Goal: Information Seeking & Learning: Learn about a topic

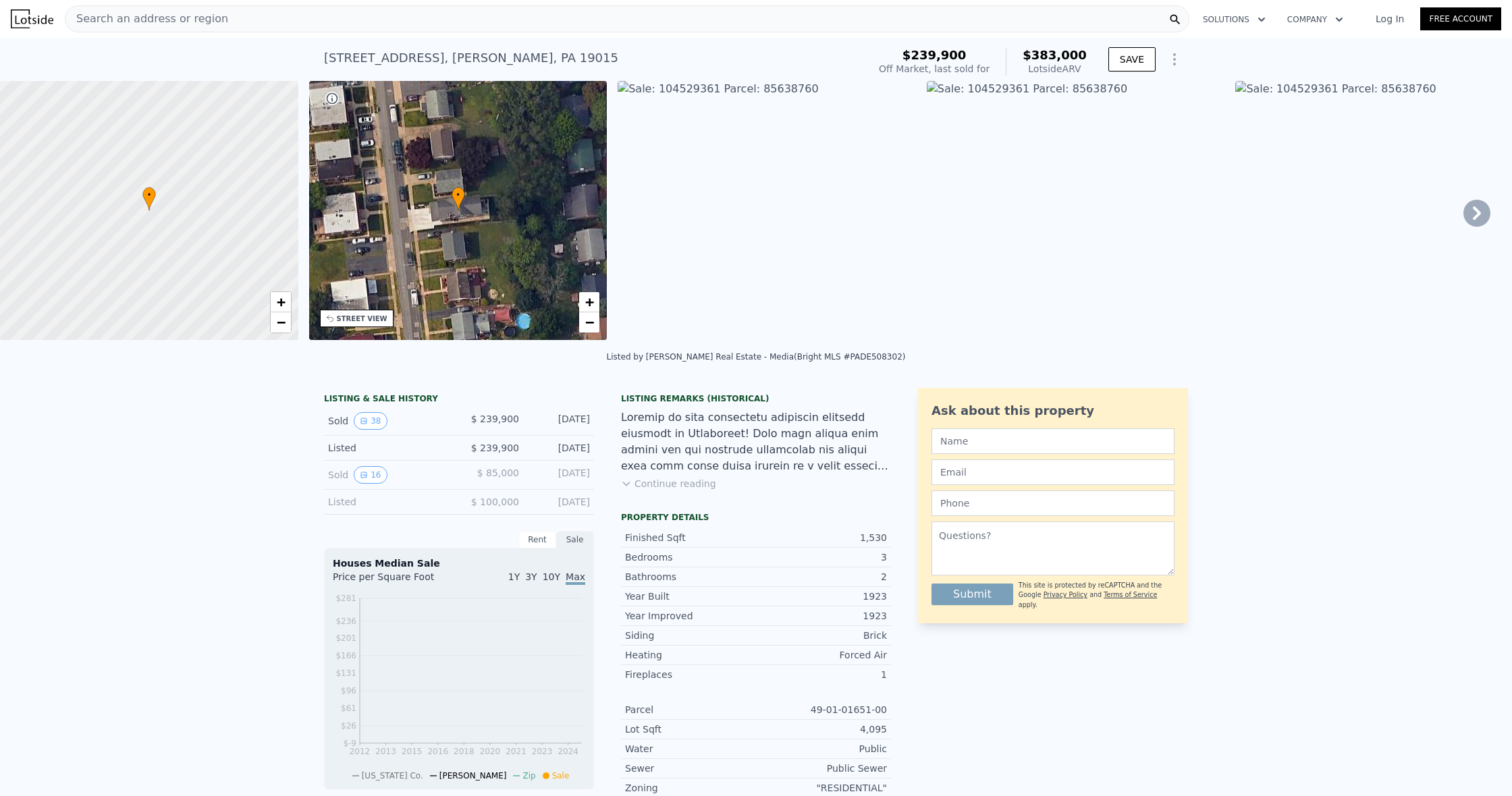
scroll to position [60, 0]
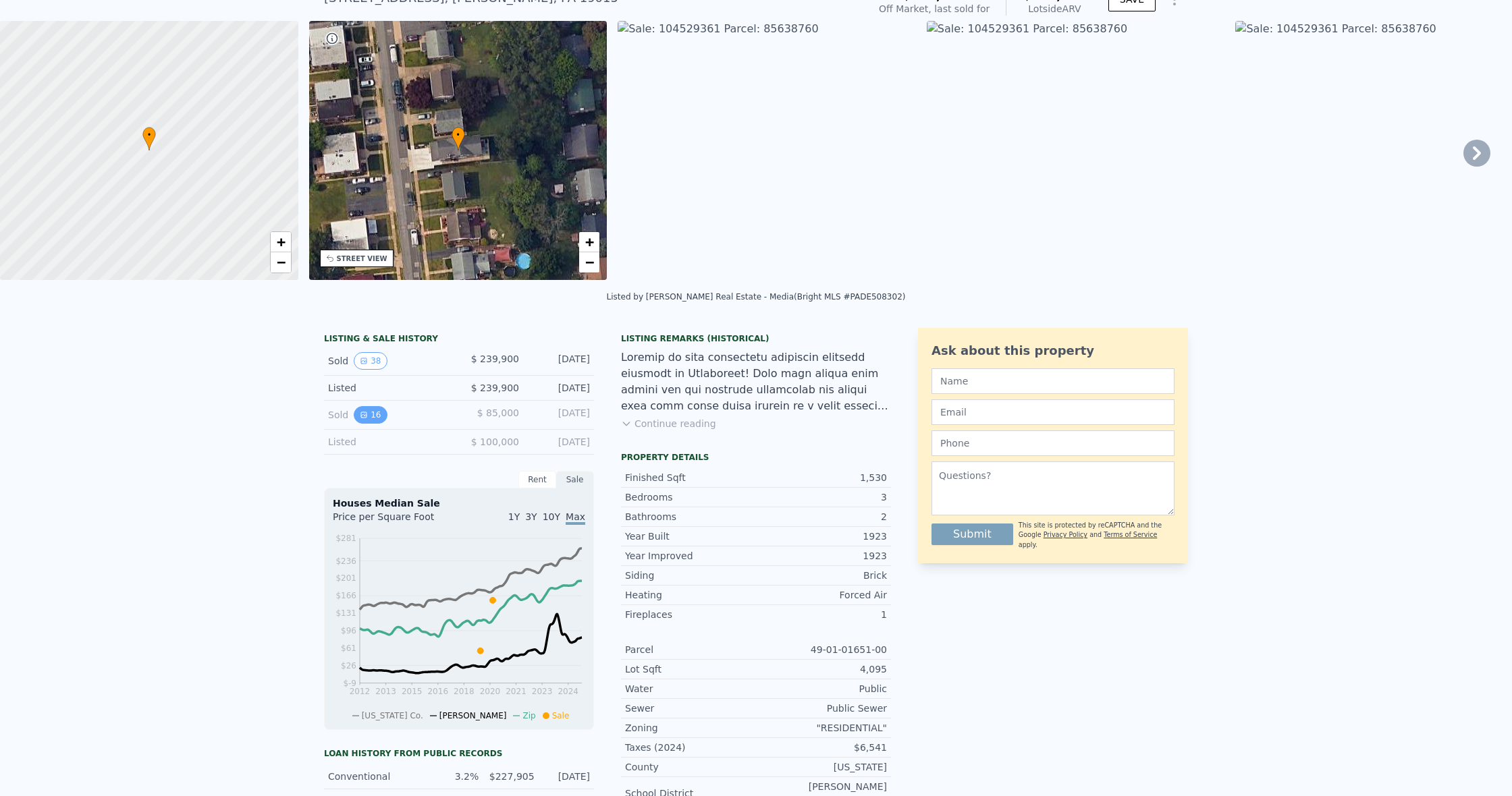
click at [371, 408] on button "16" at bounding box center [370, 414] width 33 height 18
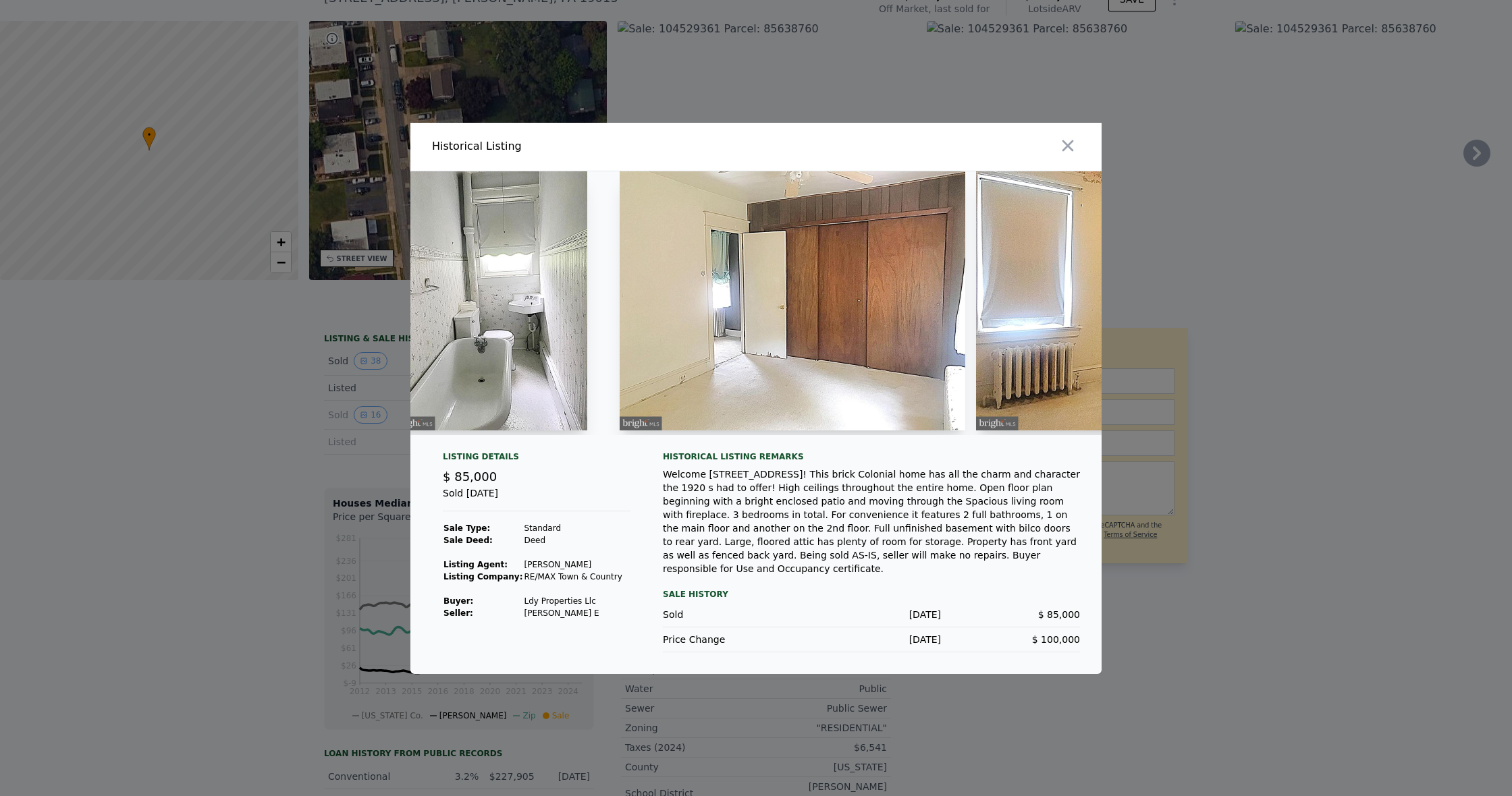
scroll to position [0, 1501]
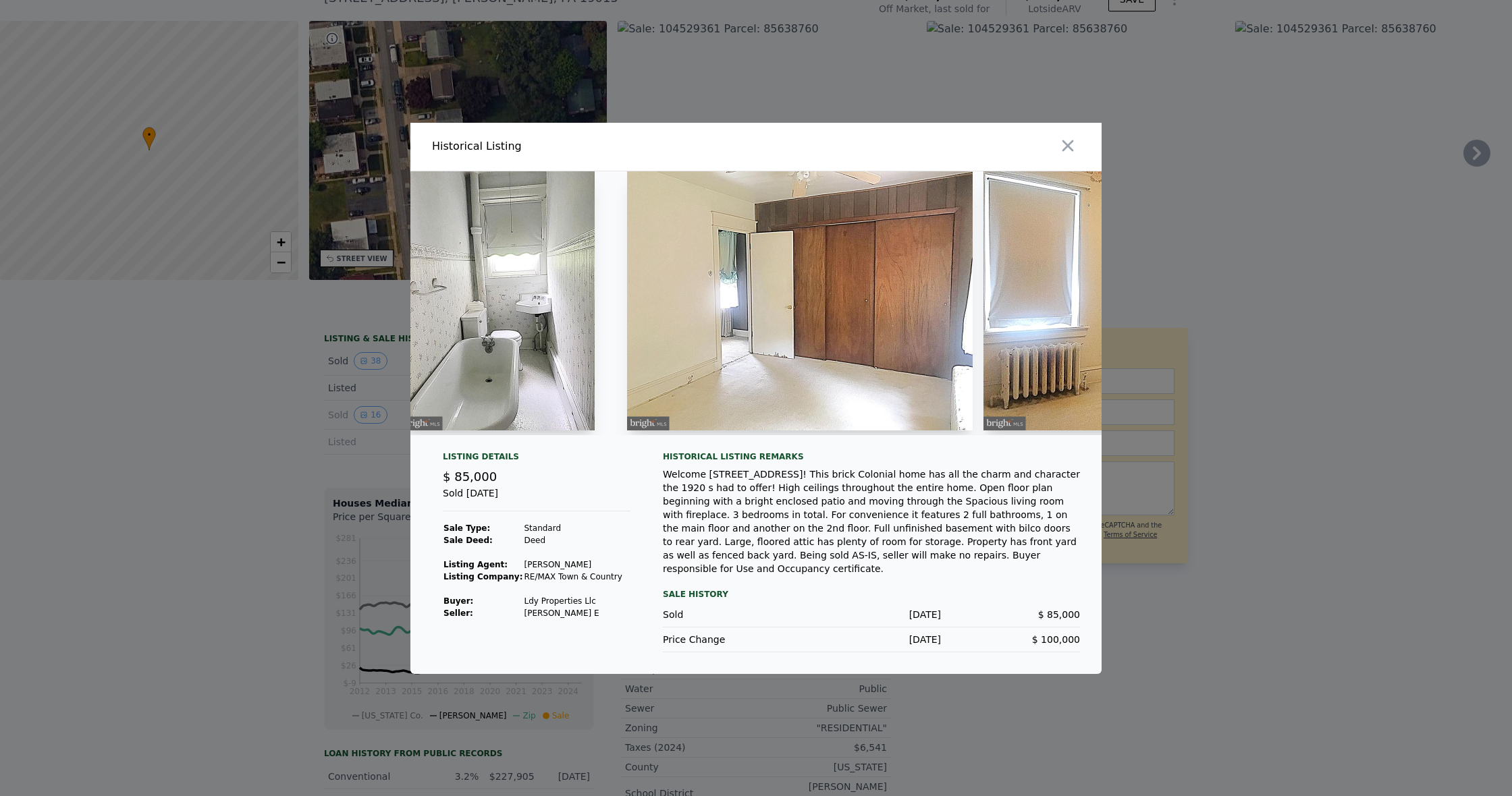
click at [784, 420] on div at bounding box center [799, 304] width 346 height 264
drag, startPoint x: 744, startPoint y: 448, endPoint x: 735, endPoint y: 447, distance: 9.1
click at [743, 446] on div at bounding box center [756, 309] width 691 height 275
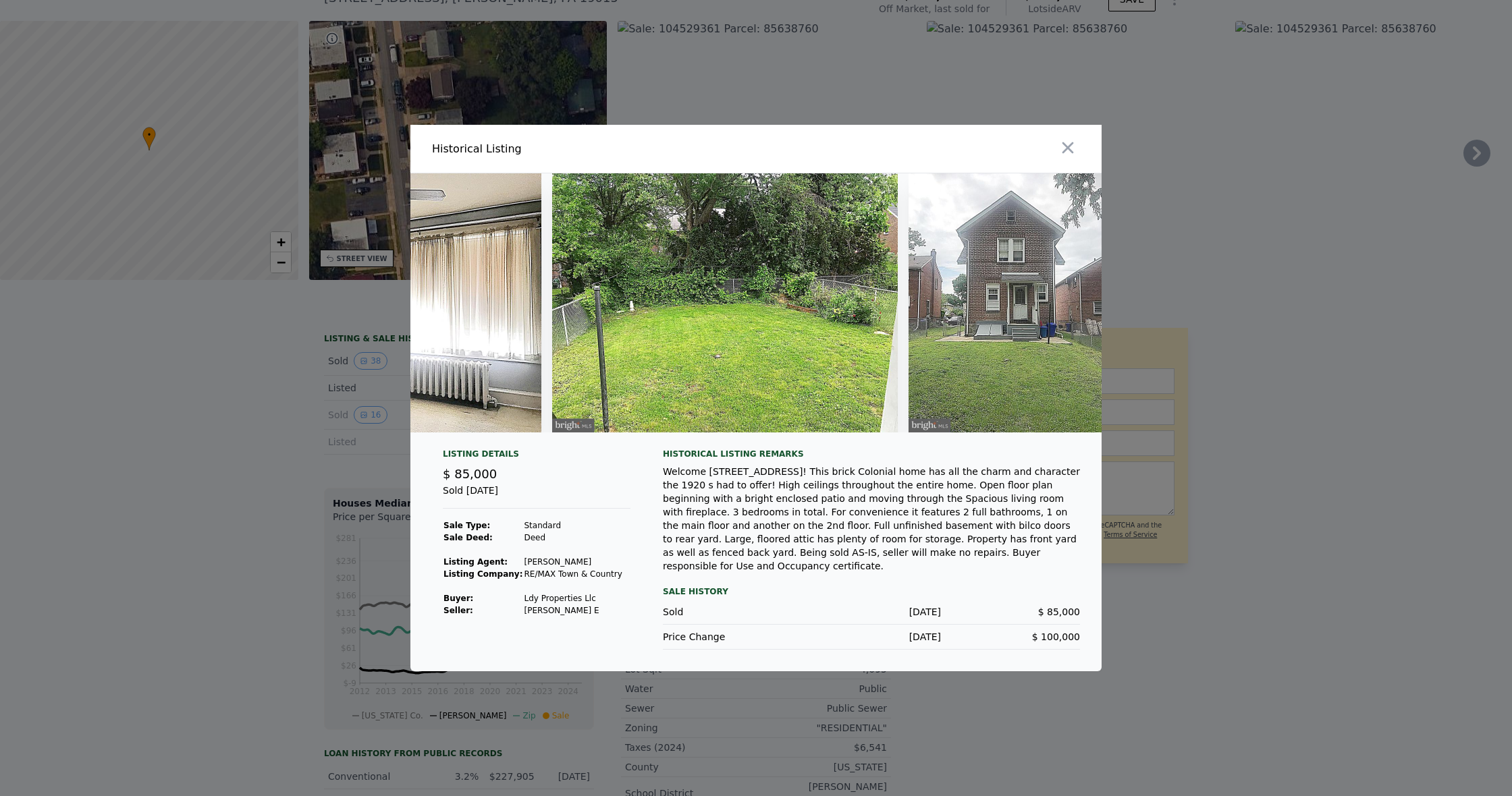
scroll to position [0, 3964]
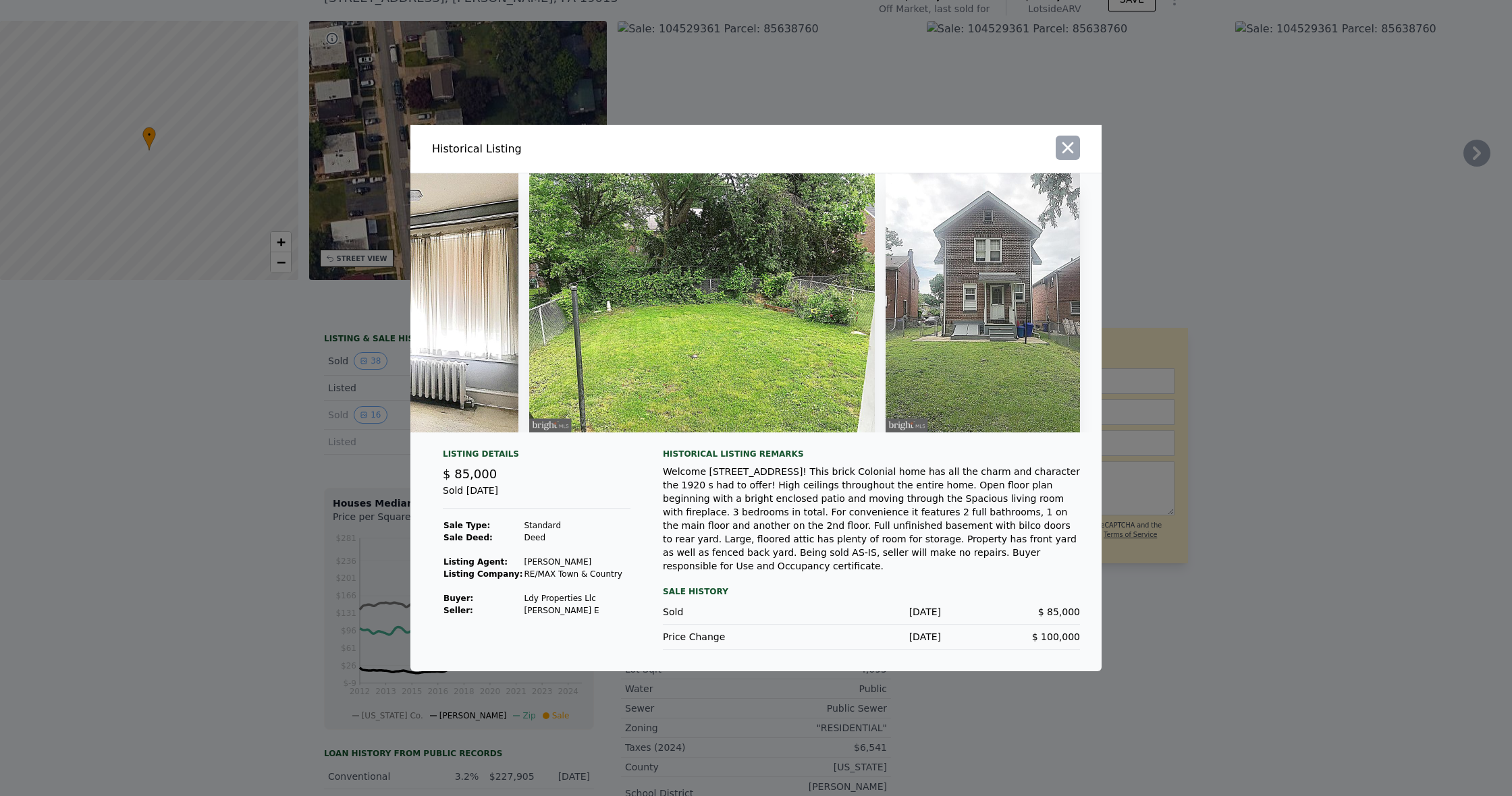
click at [1068, 151] on icon "button" at bounding box center [1068, 148] width 11 height 11
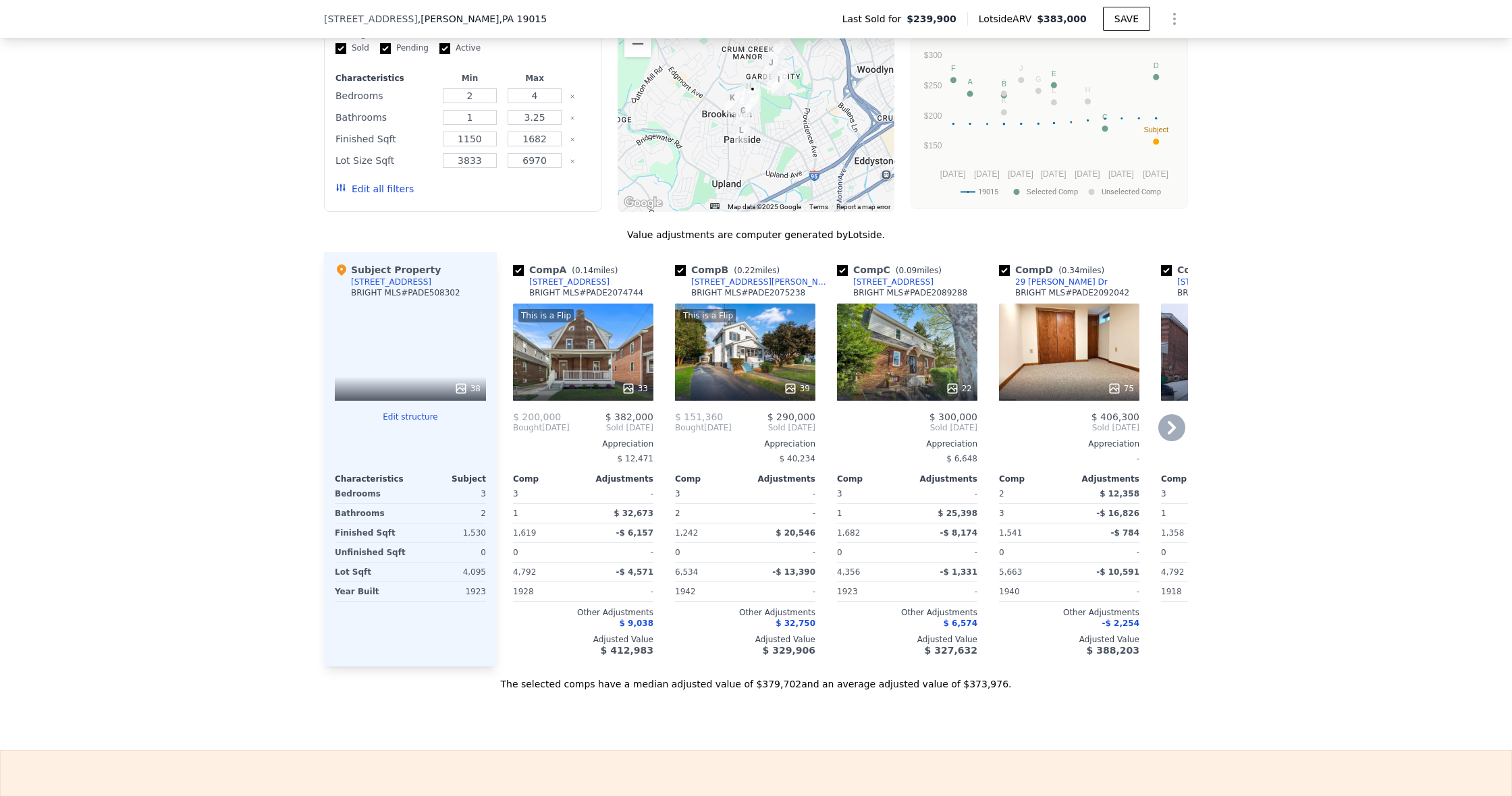
scroll to position [0, 0]
click at [554, 280] on div "[STREET_ADDRESS]" at bounding box center [569, 282] width 80 height 11
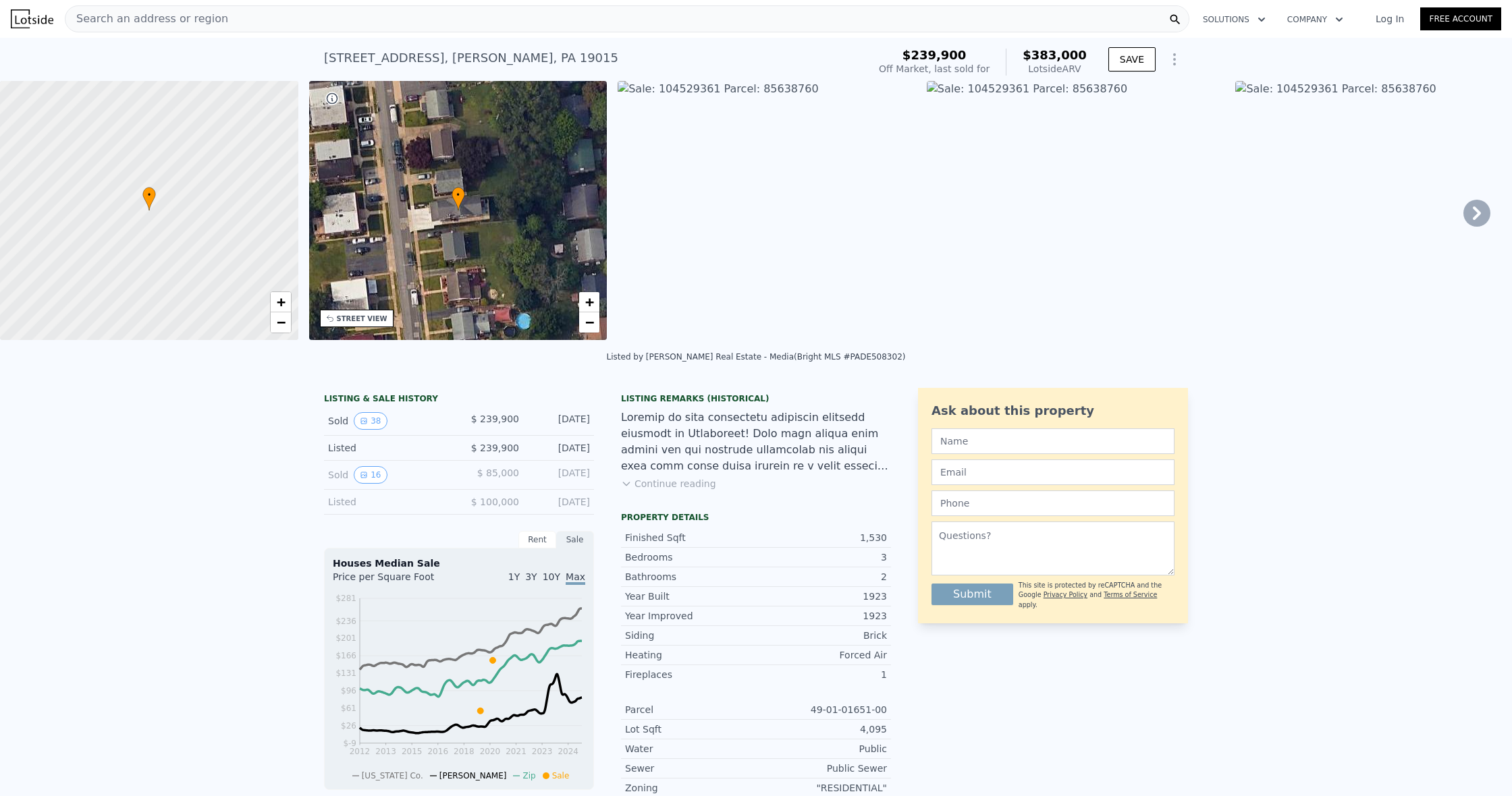
click at [666, 480] on button "Continue reading" at bounding box center [669, 483] width 95 height 13
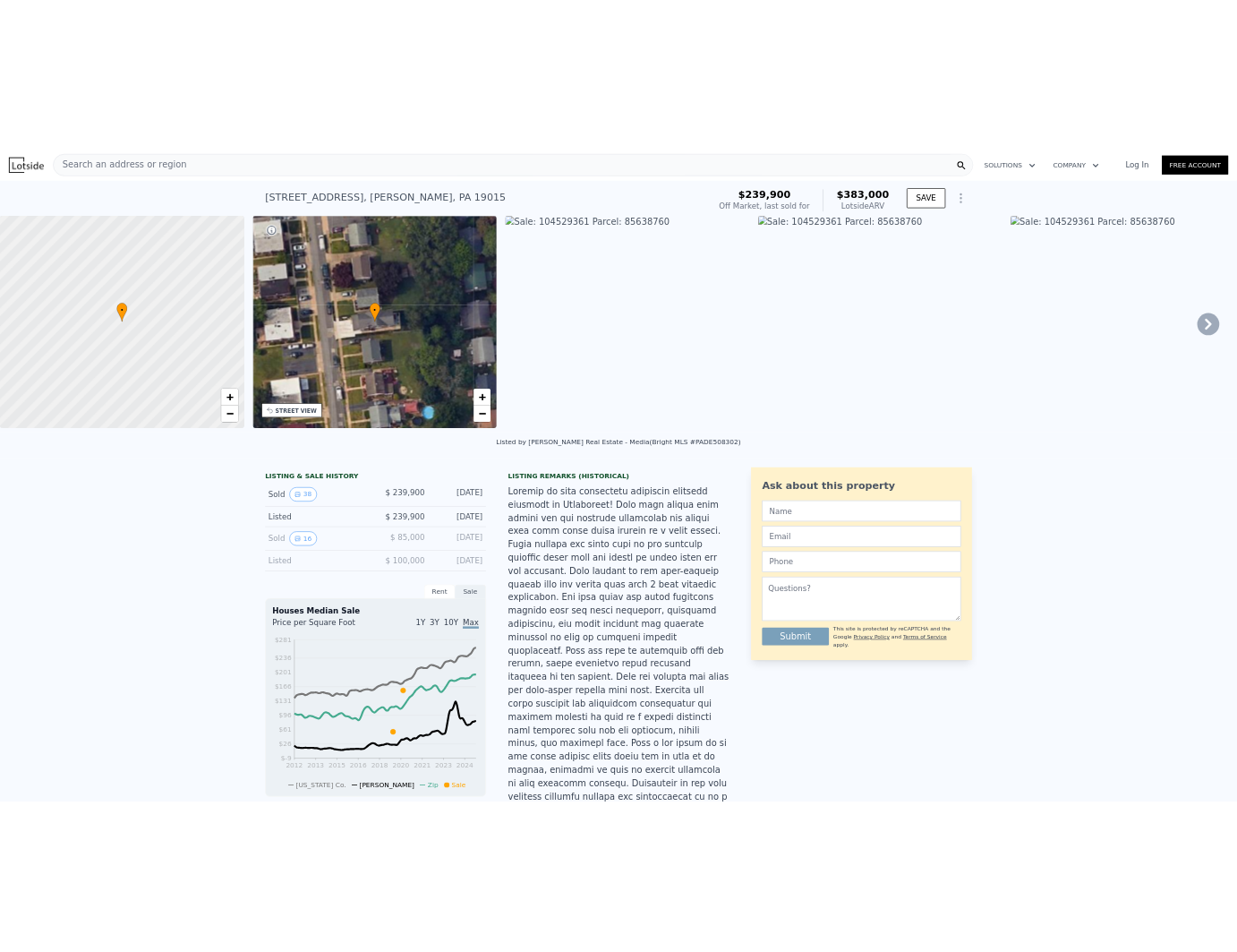
scroll to position [15, 0]
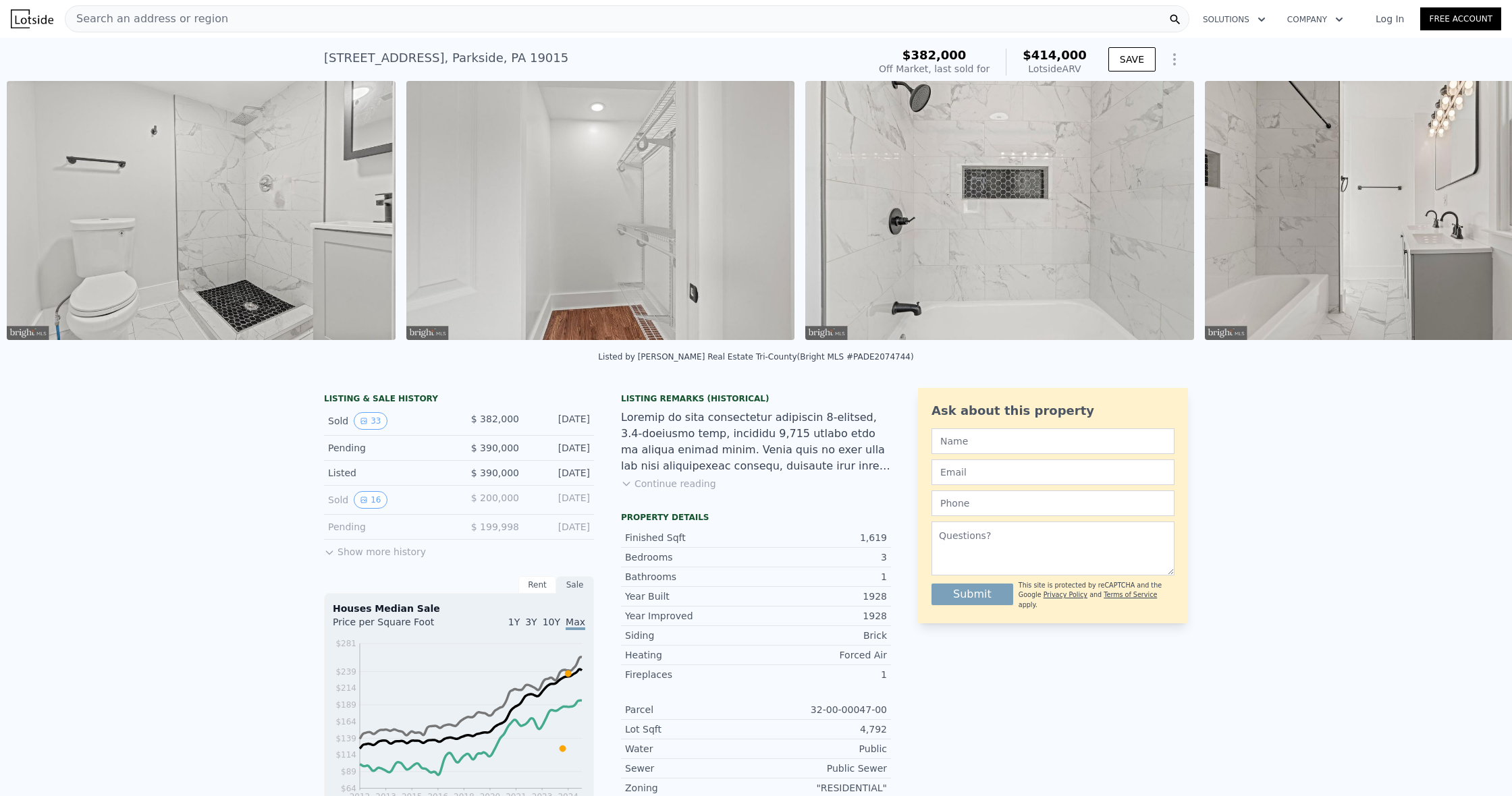
scroll to position [0, 11003]
click at [361, 496] on icon "View historical data" at bounding box center [363, 499] width 8 height 8
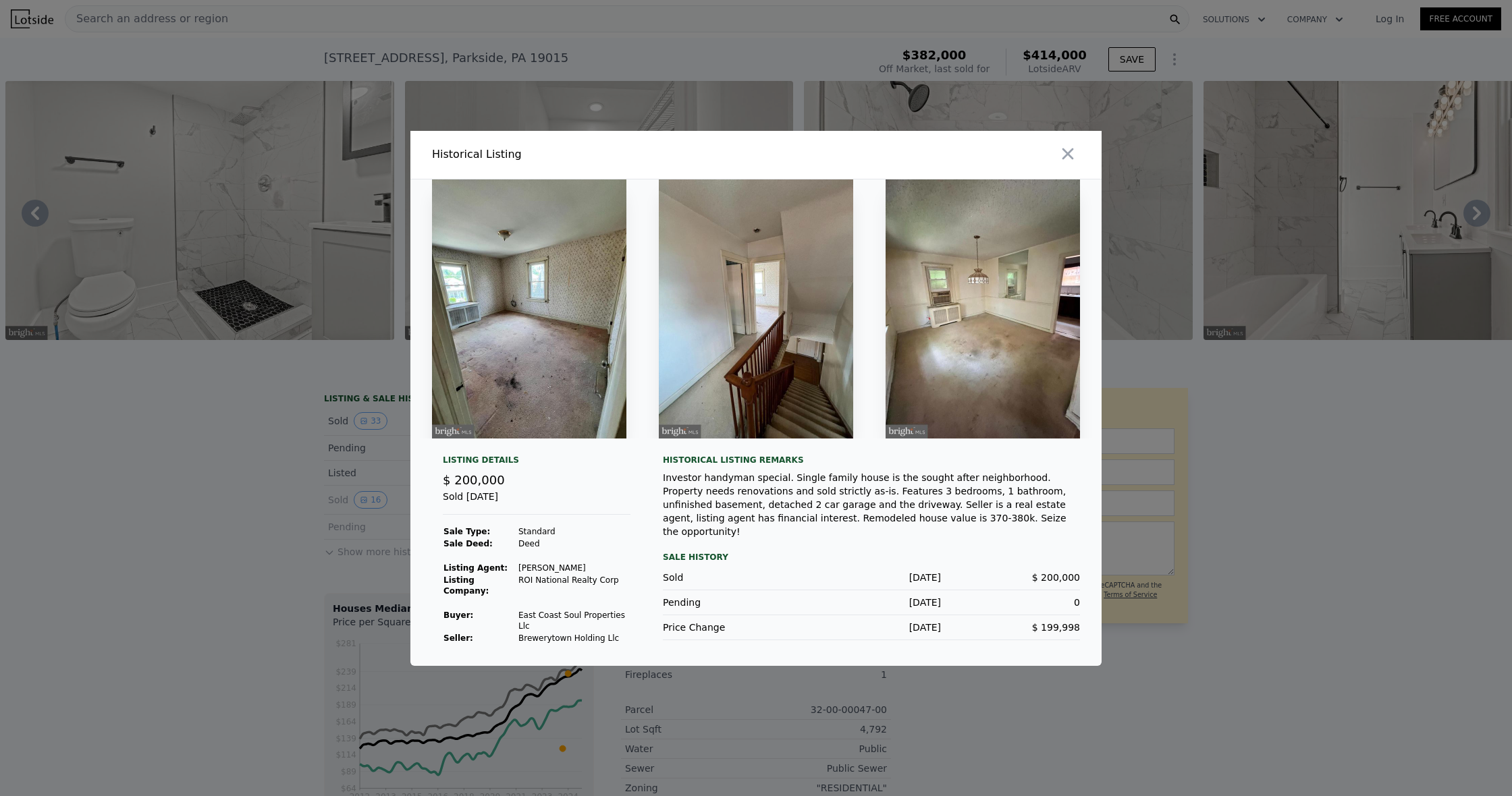
scroll to position [0, 2927]
click at [1073, 144] on icon "button" at bounding box center [1068, 153] width 19 height 19
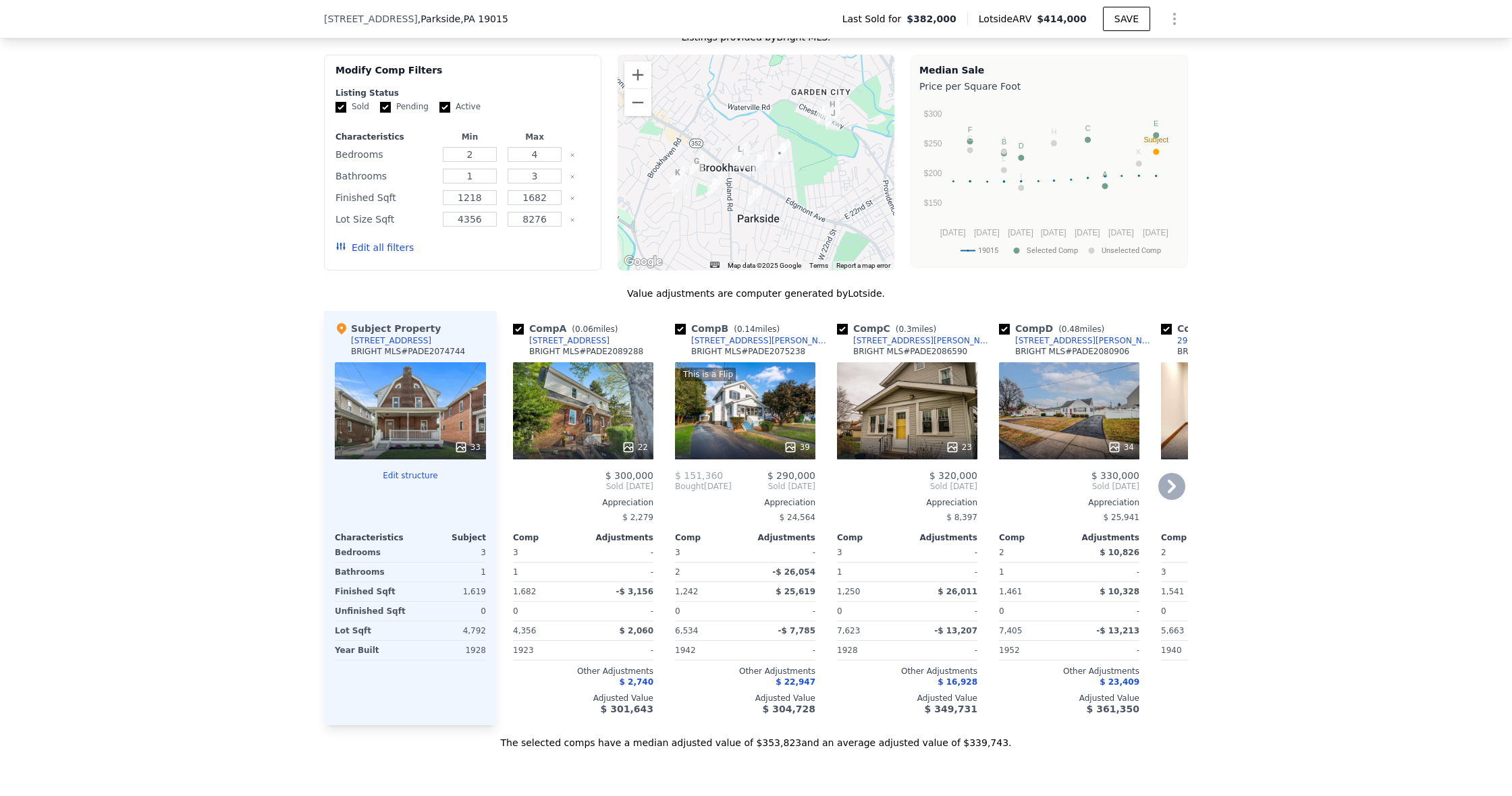
scroll to position [1242, 0]
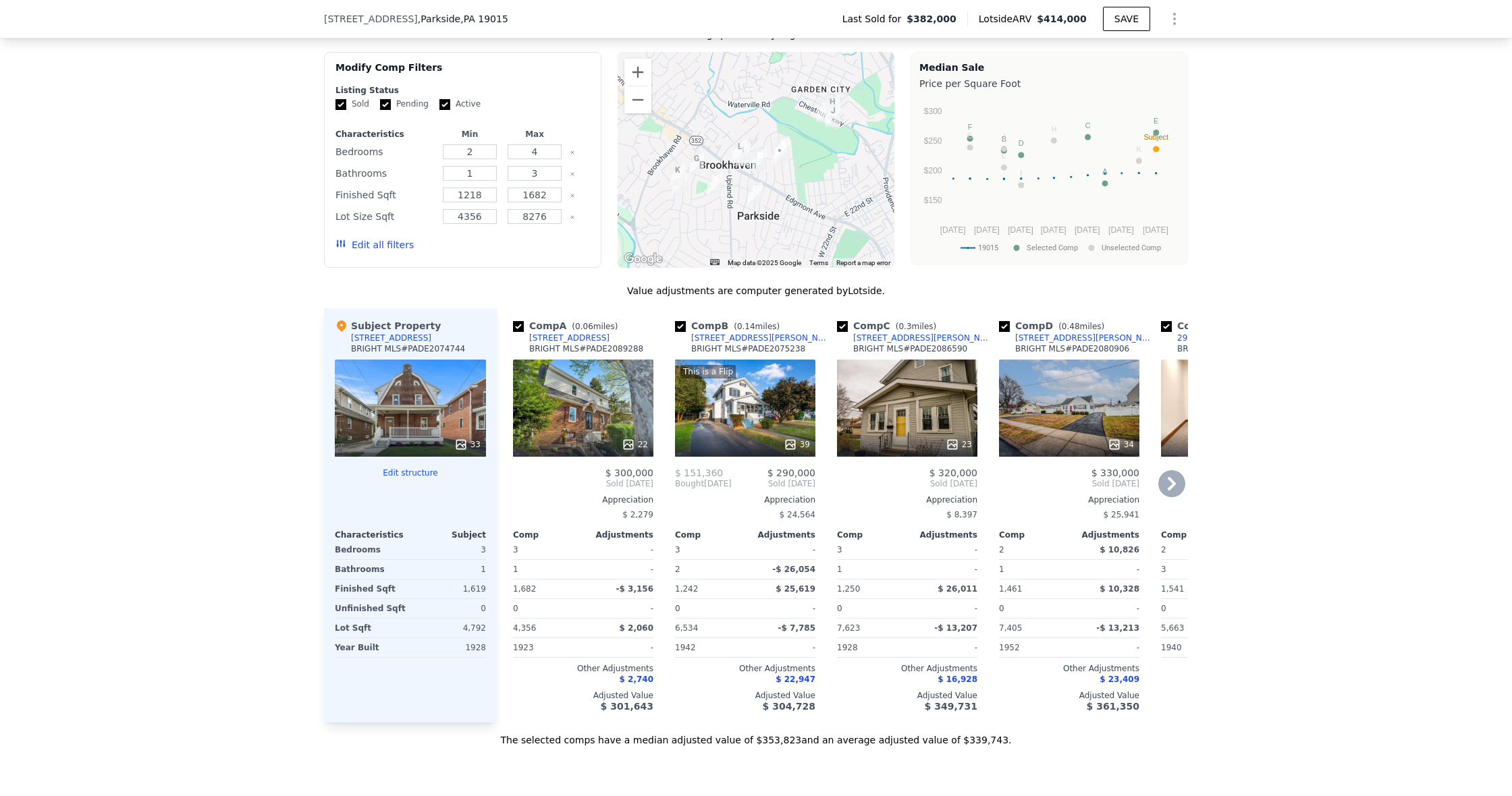
click at [574, 334] on div "[STREET_ADDRESS]" at bounding box center [569, 338] width 80 height 11
click at [728, 333] on div "[STREET_ADDRESS][PERSON_NAME]" at bounding box center [762, 338] width 141 height 11
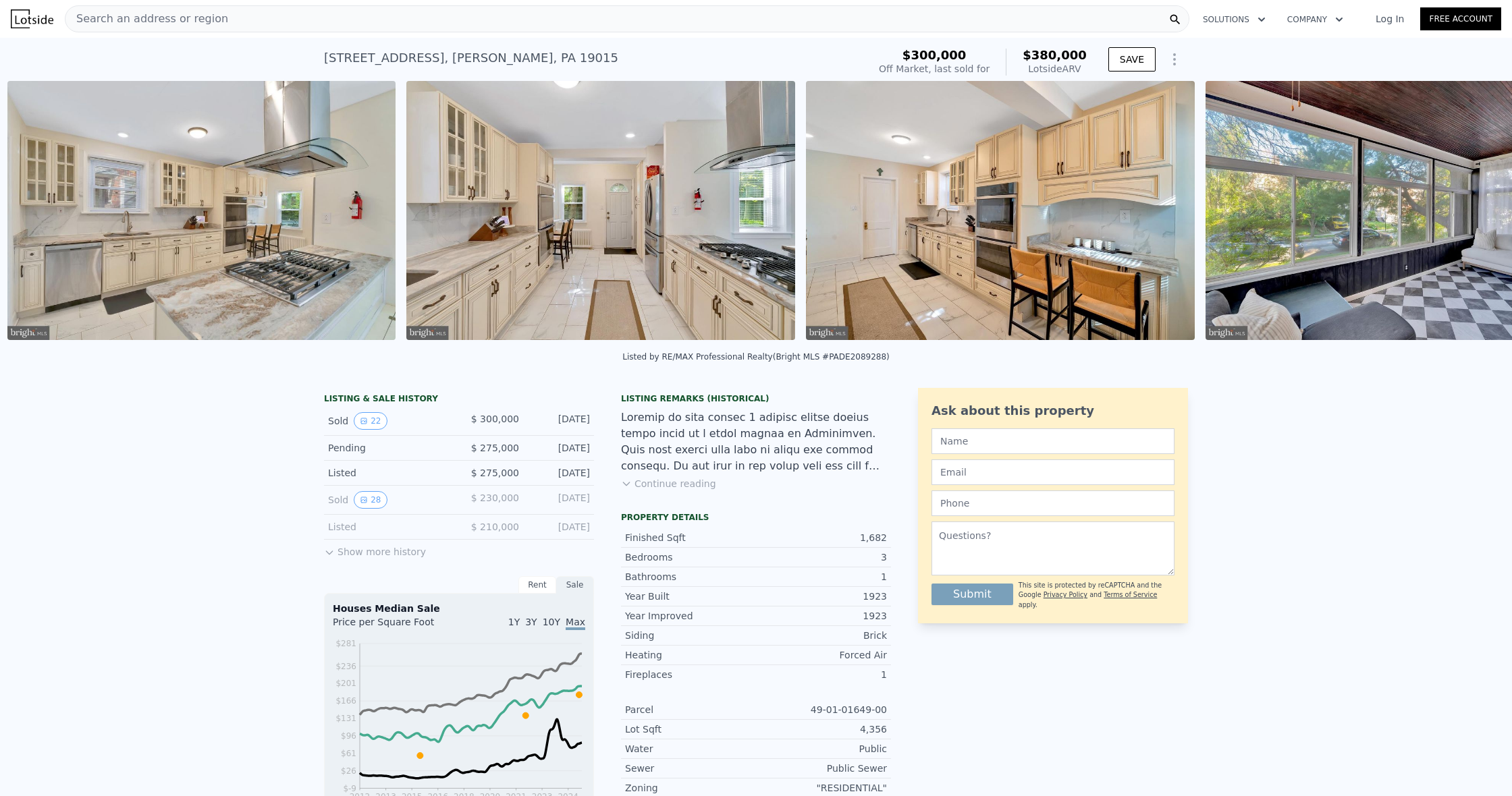
scroll to position [0, 3015]
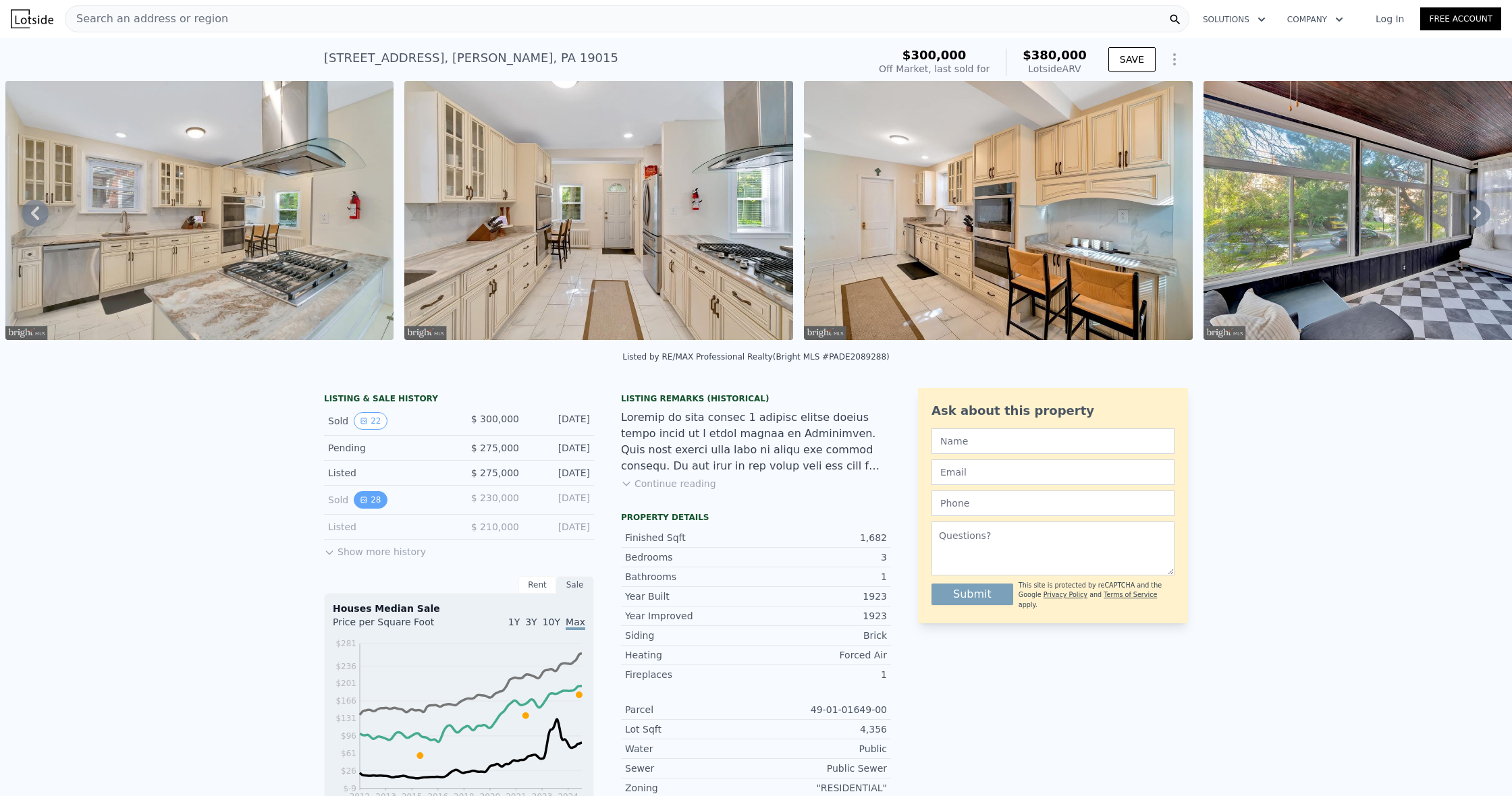
click at [361, 499] on icon "View historical data" at bounding box center [363, 499] width 8 height 8
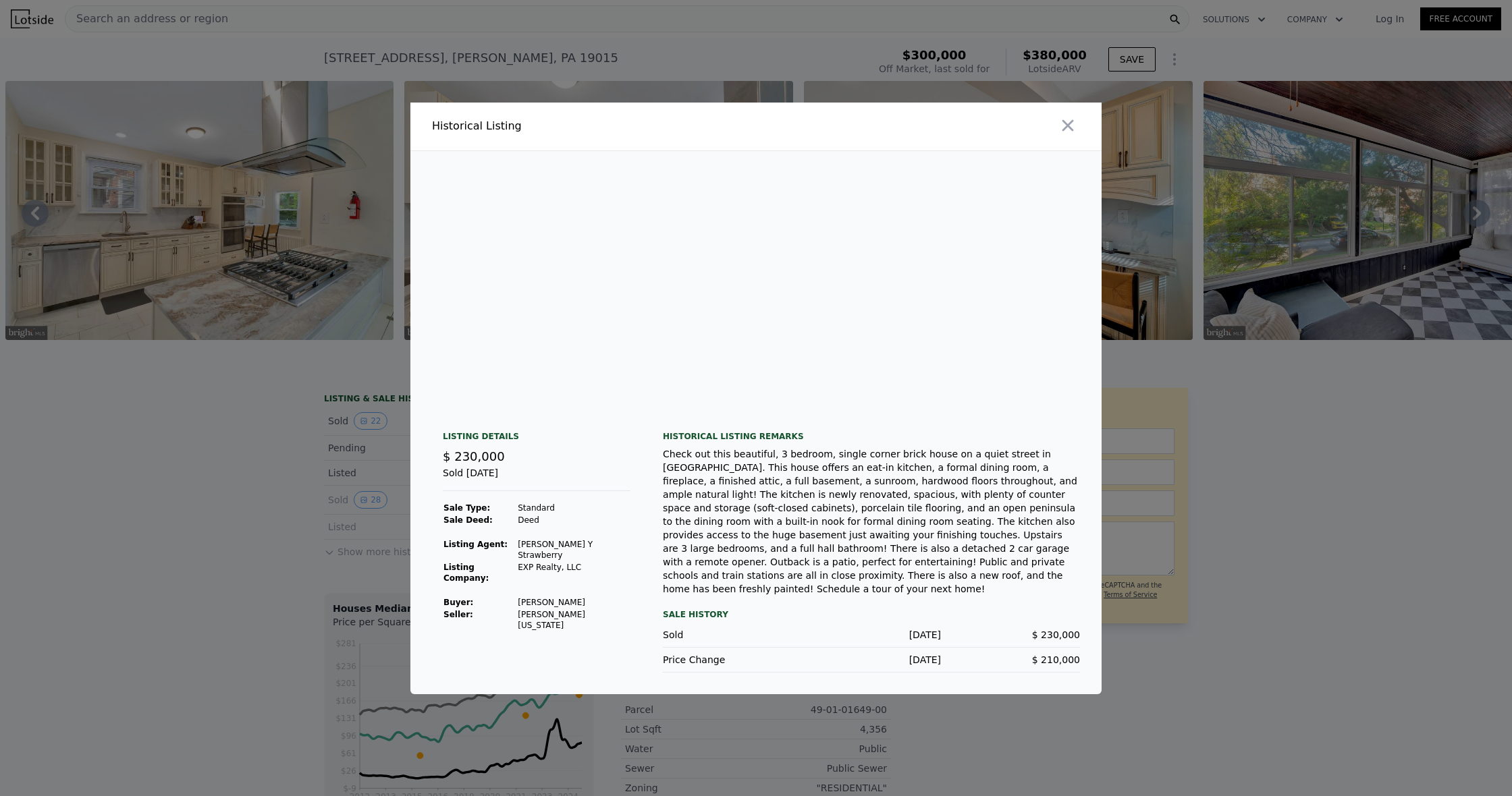
scroll to position [0, 884]
click at [1061, 127] on icon "button" at bounding box center [1068, 126] width 19 height 19
